Goal: Information Seeking & Learning: Learn about a topic

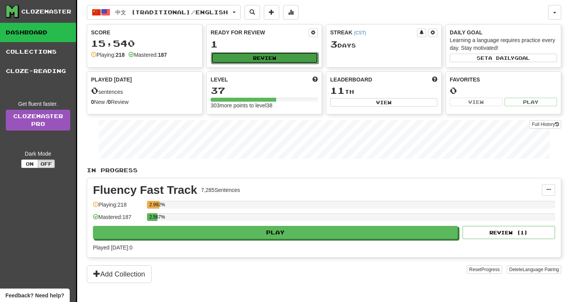
click at [295, 52] on button "Review" at bounding box center [264, 58] width 107 height 12
select select "**"
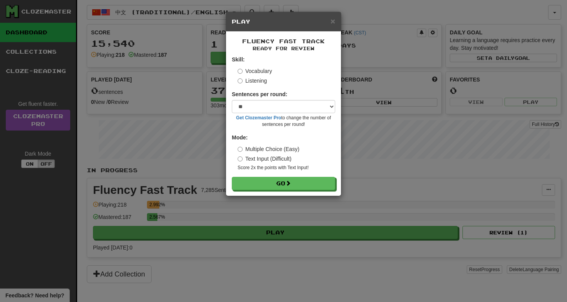
click at [257, 83] on label "Listening" at bounding box center [252, 81] width 29 height 8
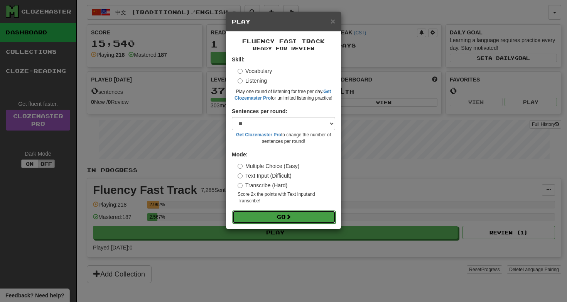
click at [271, 215] on button "Go" at bounding box center [283, 216] width 103 height 13
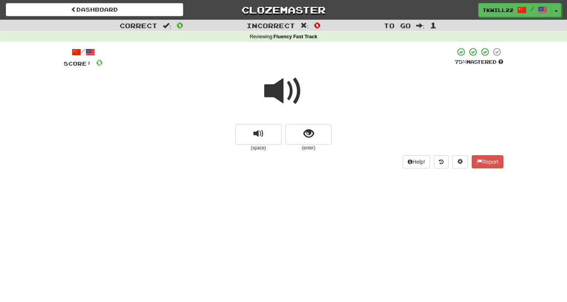
click at [284, 94] on span at bounding box center [283, 91] width 39 height 39
click at [298, 130] on button "show sentence" at bounding box center [309, 134] width 46 height 21
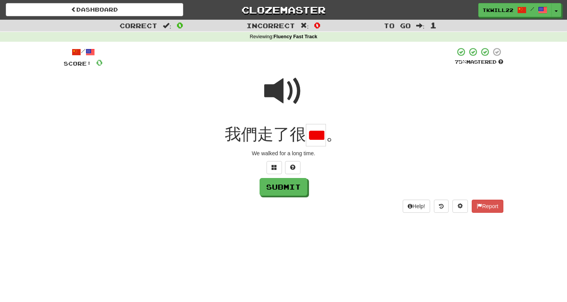
type input "*"
click at [278, 197] on div "/ Score: 0 75 % Mastered 我們走了很 * 。 We walked for a long time. Submit Help! Repo…" at bounding box center [284, 130] width 440 height 166
click at [282, 188] on button "Submit" at bounding box center [284, 187] width 48 height 18
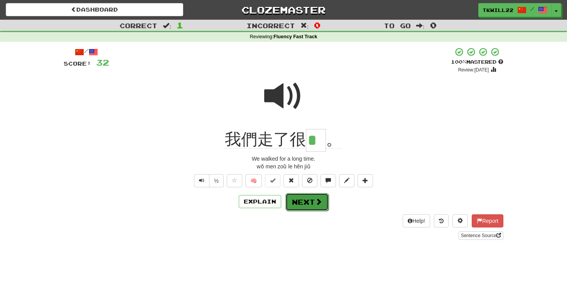
click at [305, 202] on button "Next" at bounding box center [307, 202] width 43 height 18
